Goal: Information Seeking & Learning: Learn about a topic

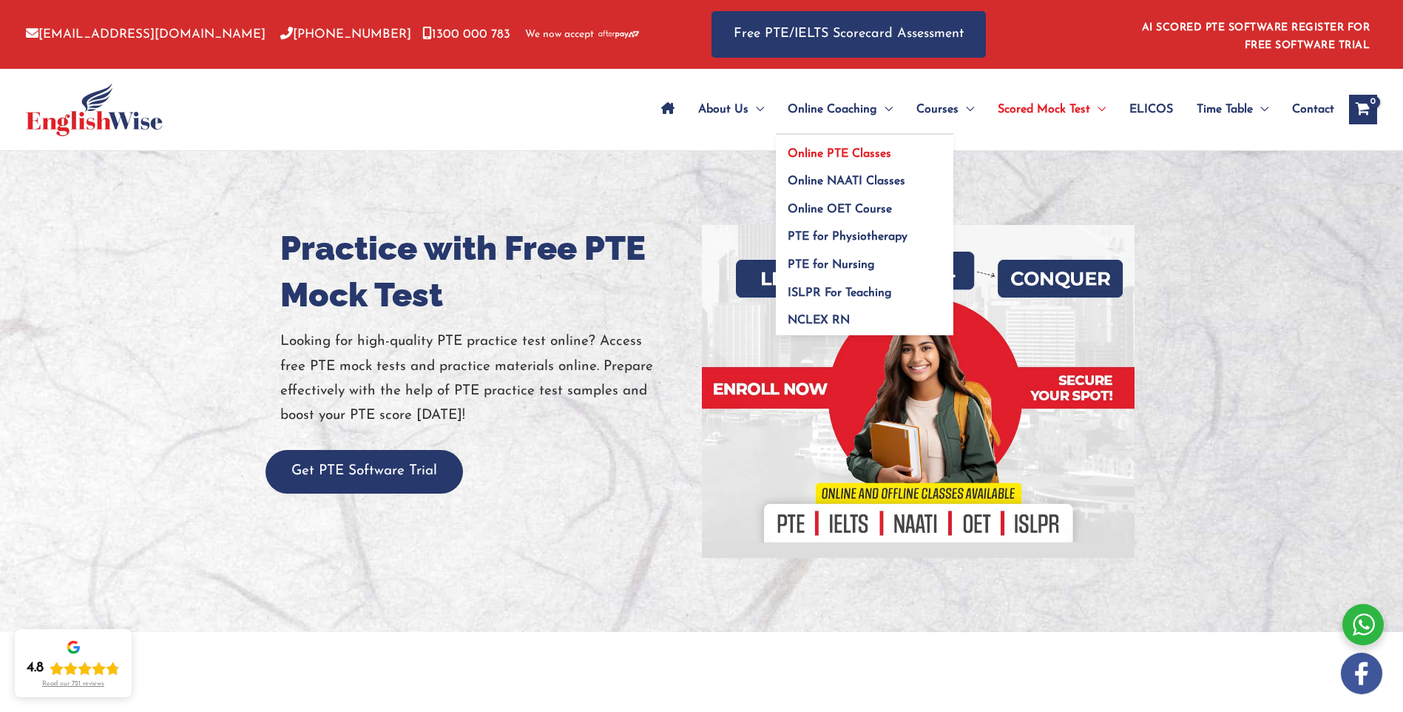
click at [815, 150] on span "Online PTE Classes" at bounding box center [840, 154] width 104 height 12
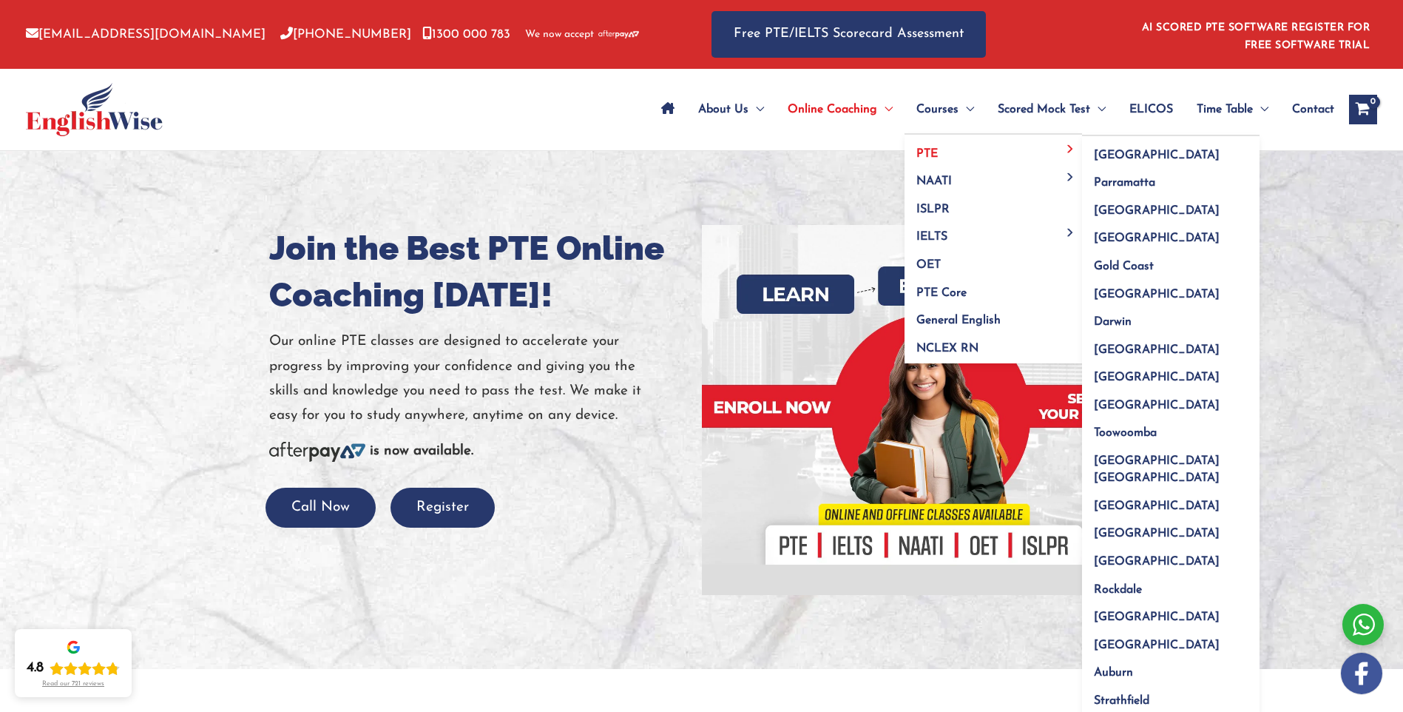
click at [934, 155] on span "PTE" at bounding box center [927, 154] width 21 height 12
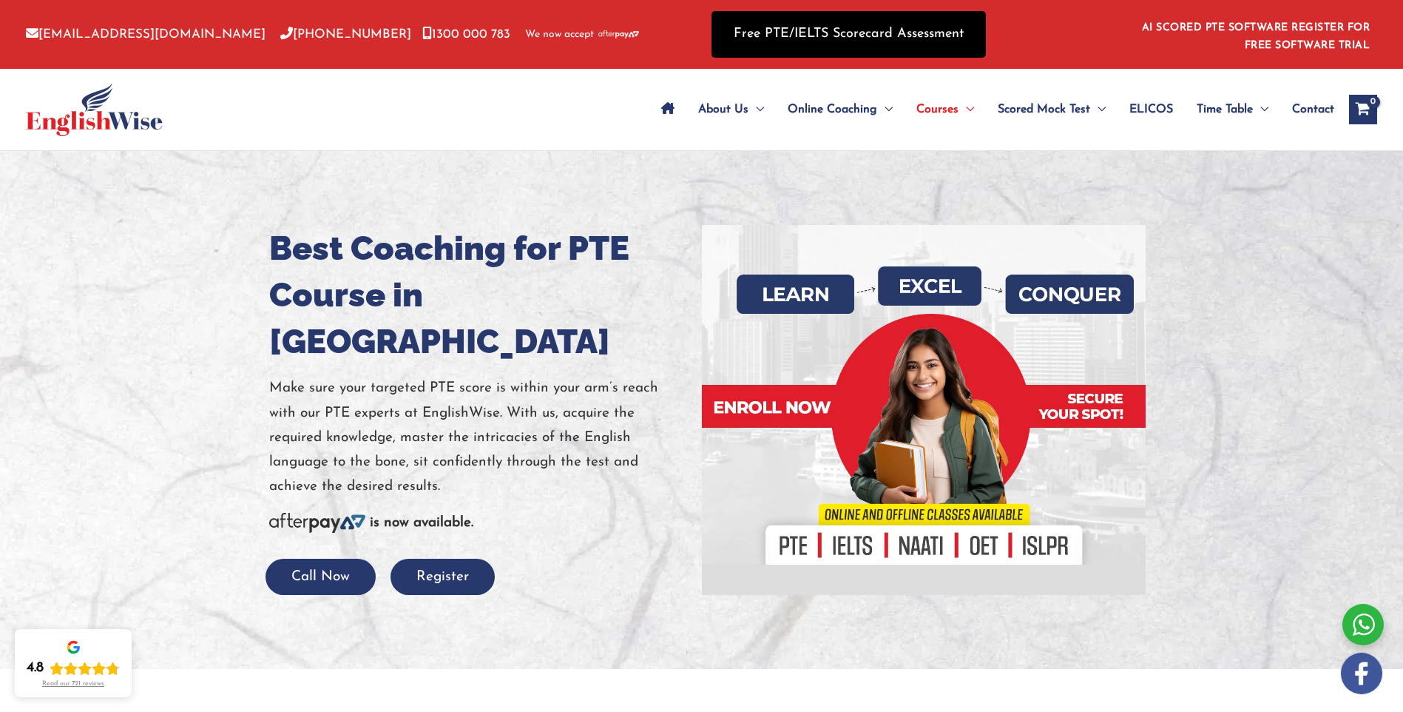
click at [876, 37] on link "Free PTE/IELTS Scorecard Assessment" at bounding box center [849, 34] width 274 height 47
